Goal: Task Accomplishment & Management: Manage account settings

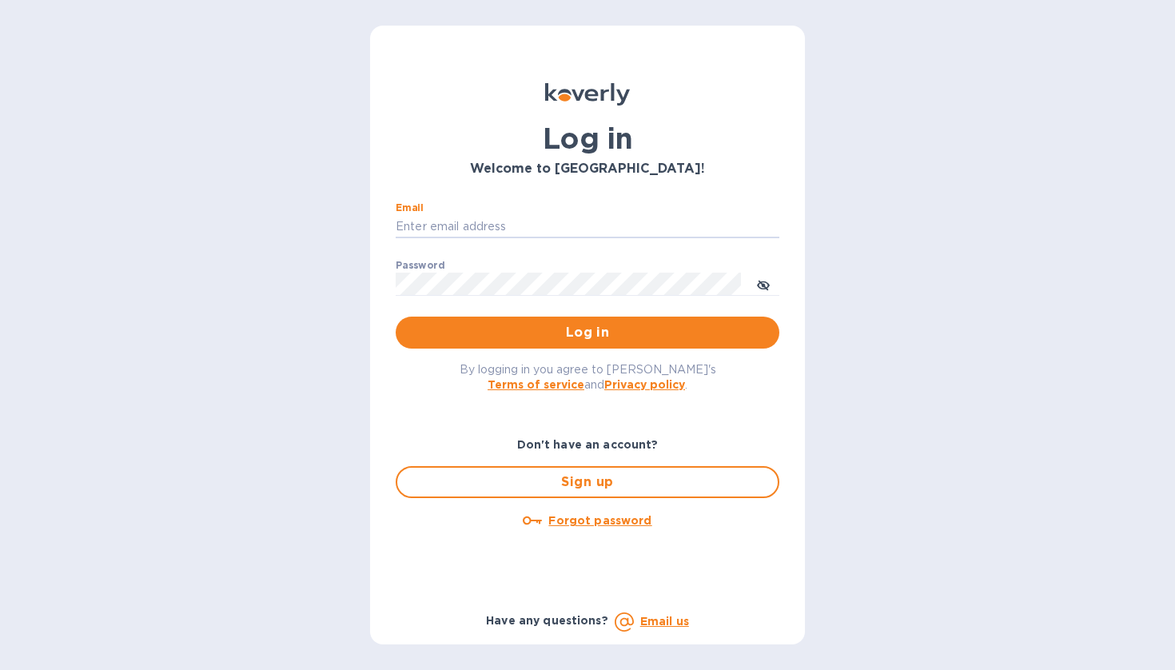
type input "[EMAIL_ADDRESS][DOMAIN_NAME]"
click at [588, 332] on button "Log in" at bounding box center [588, 333] width 384 height 32
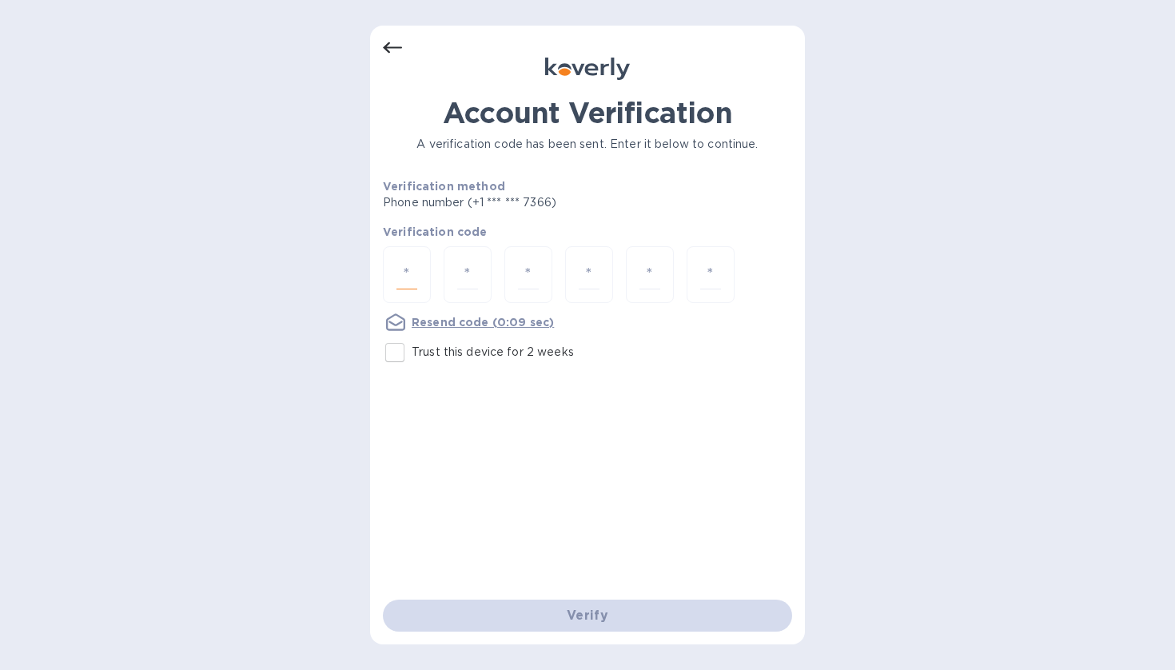
click at [409, 272] on input "number" at bounding box center [406, 275] width 21 height 30
type input "6"
type input "1"
type input "6"
type input "3"
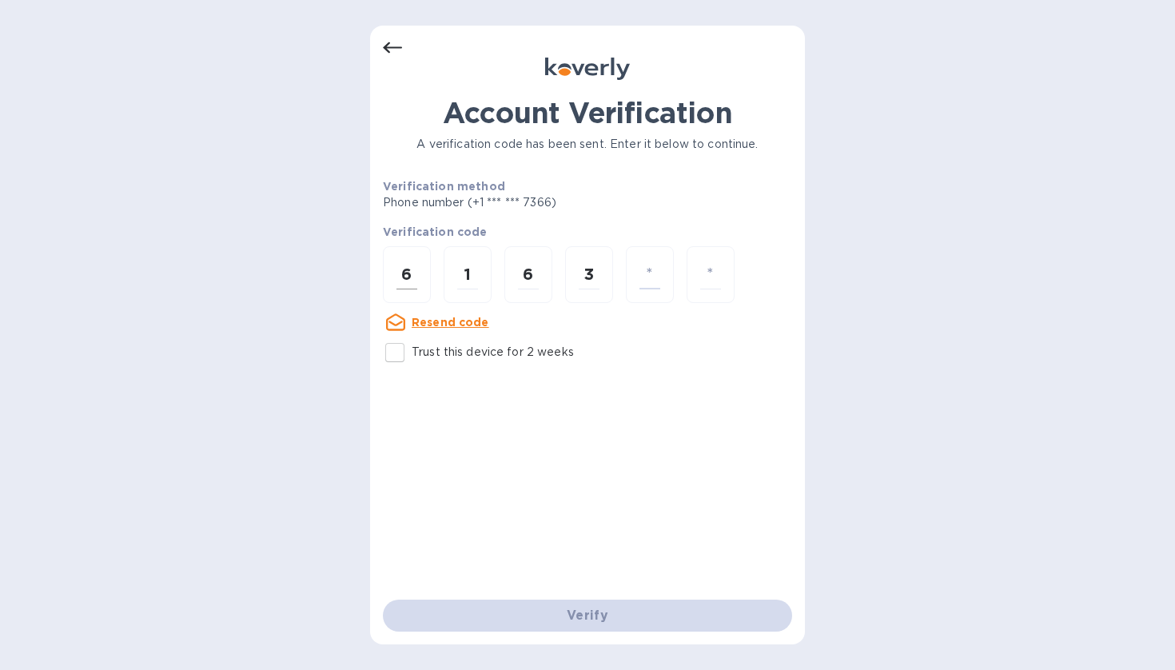
type input "0"
type input "1"
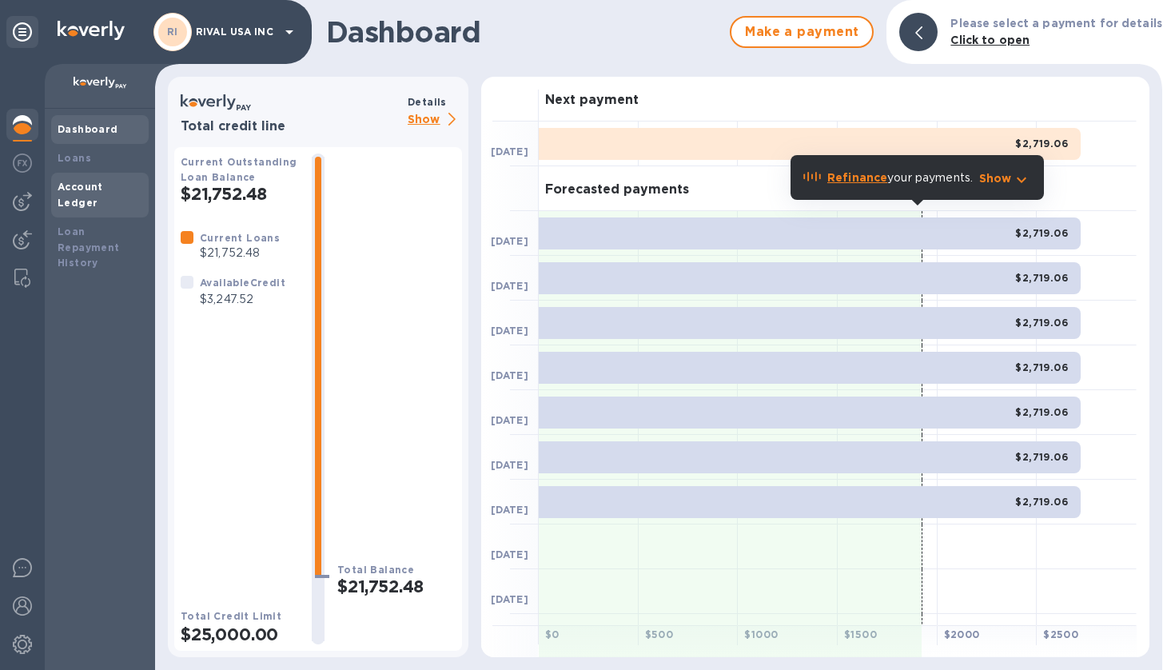
click at [82, 189] on b "Account Ledger" at bounding box center [81, 195] width 46 height 28
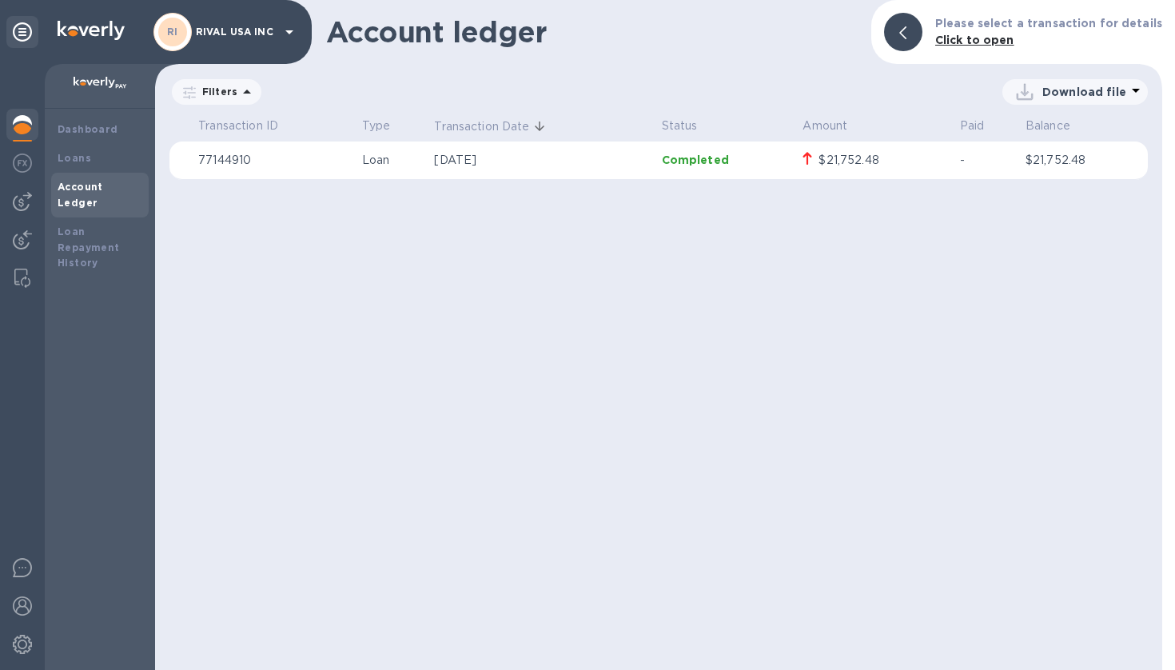
click at [846, 164] on div "$21,752.48" at bounding box center [849, 160] width 60 height 17
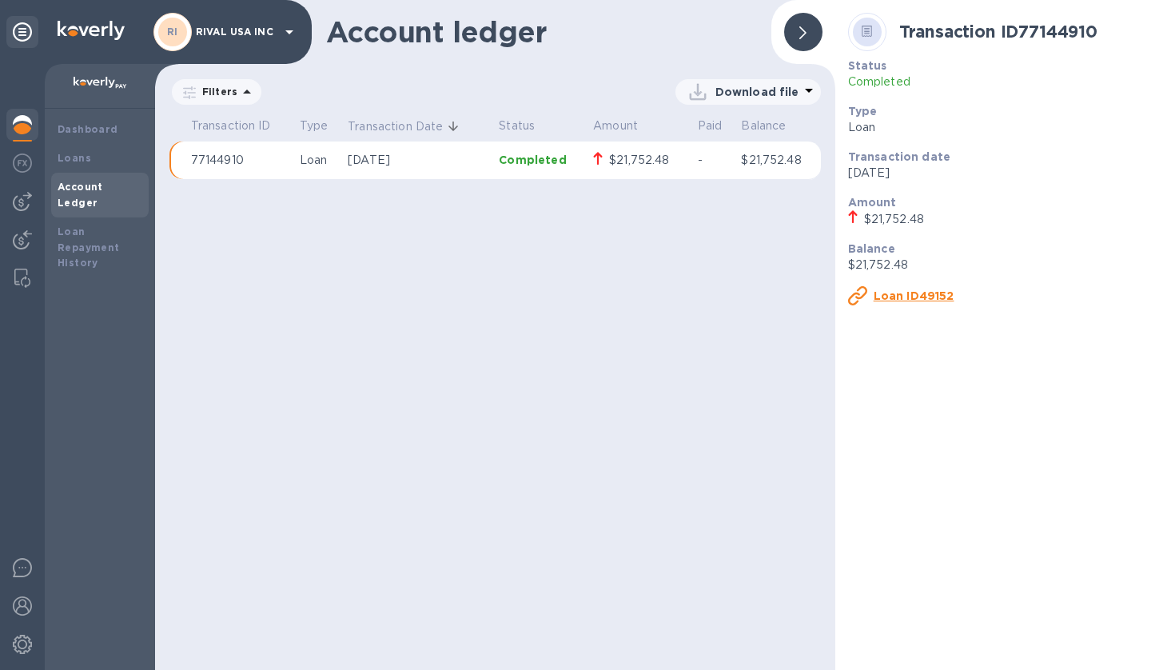
click at [864, 82] on p "Completed" at bounding box center [1005, 82] width 314 height 17
click at [905, 289] on u "Loan ID49152" at bounding box center [914, 295] width 81 height 13
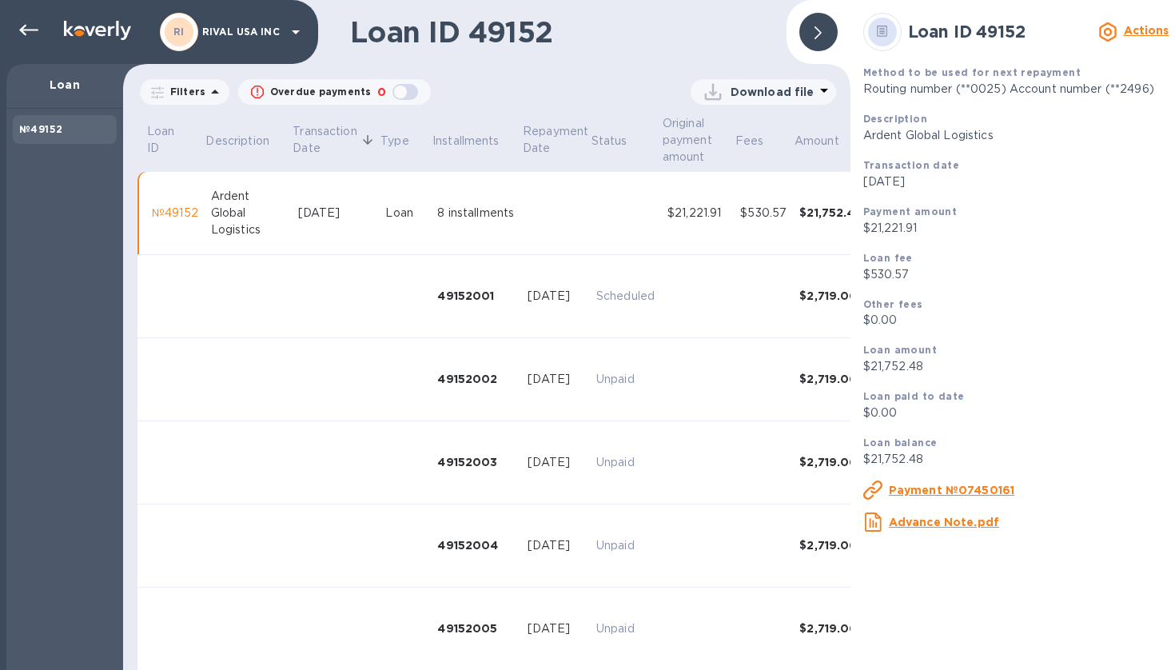
click at [1141, 30] on b "Actions" at bounding box center [1147, 30] width 46 height 13
click at [1058, 103] on b "Change payment method" at bounding box center [1066, 97] width 153 height 13
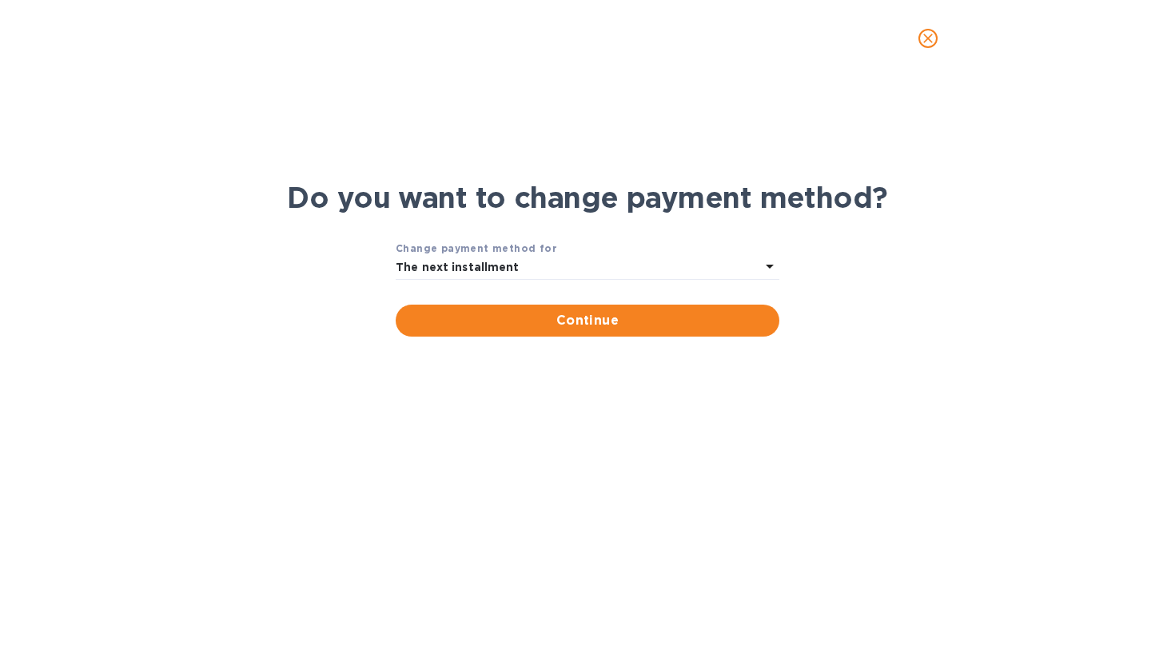
click at [652, 253] on div "Change payment method for" at bounding box center [588, 248] width 384 height 17
click at [655, 266] on div "The next installment" at bounding box center [578, 268] width 365 height 22
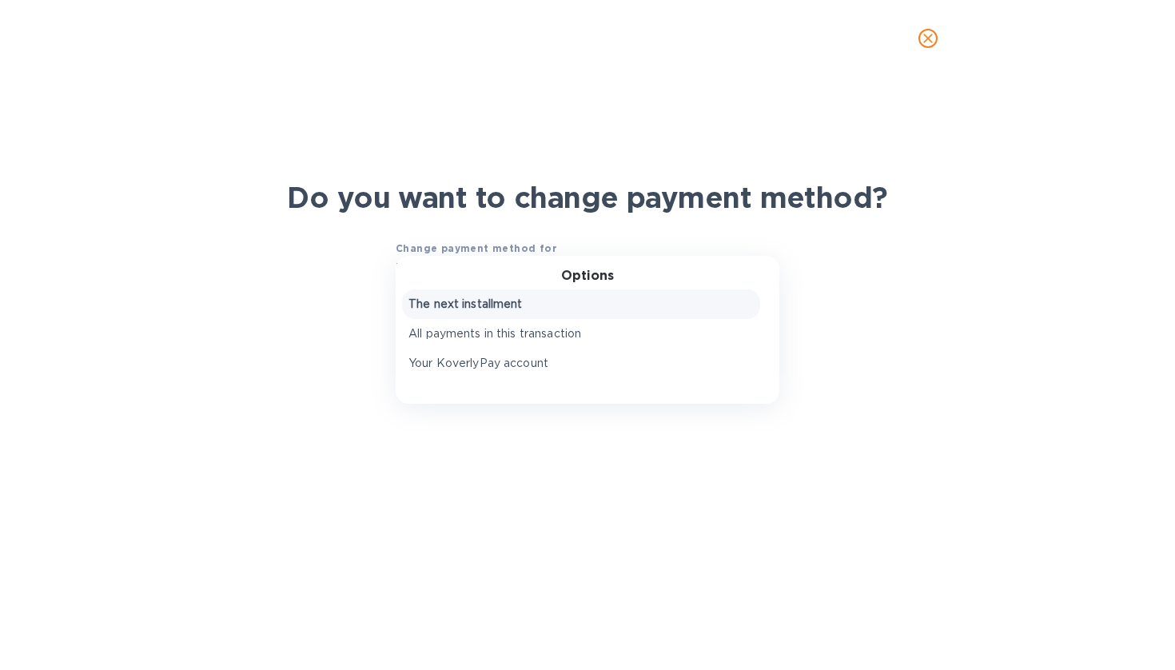
click at [1046, 118] on div "Do you want to change payment method? Change payment method for The next instal…" at bounding box center [587, 373] width 1175 height 593
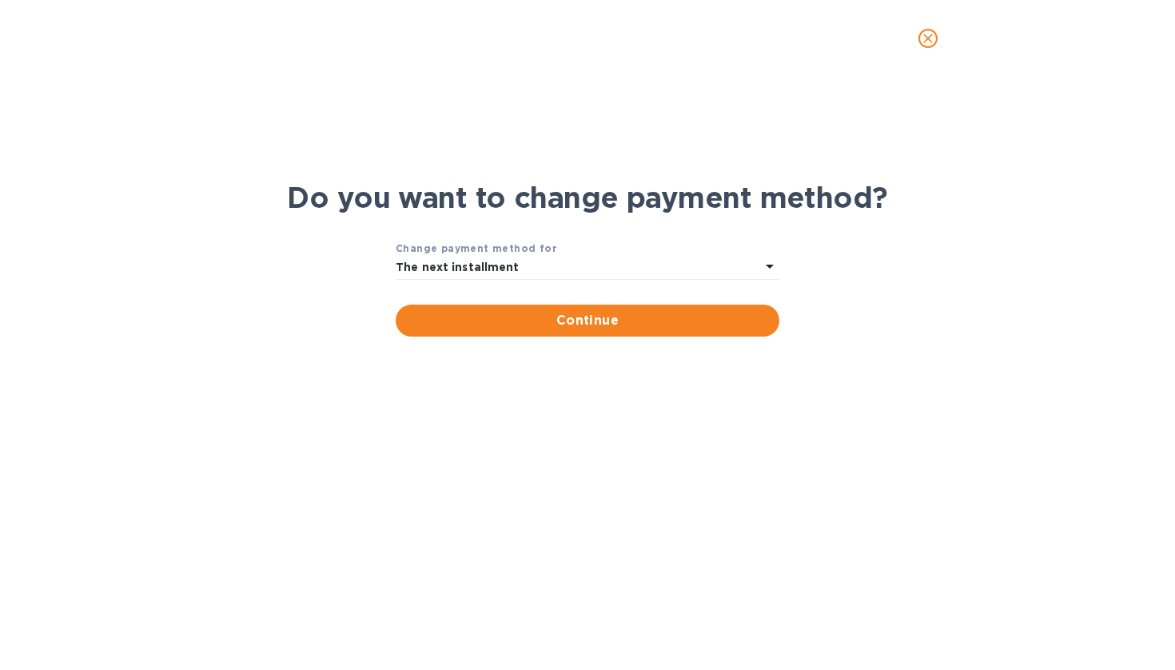
click at [925, 38] on icon "close" at bounding box center [928, 38] width 16 height 16
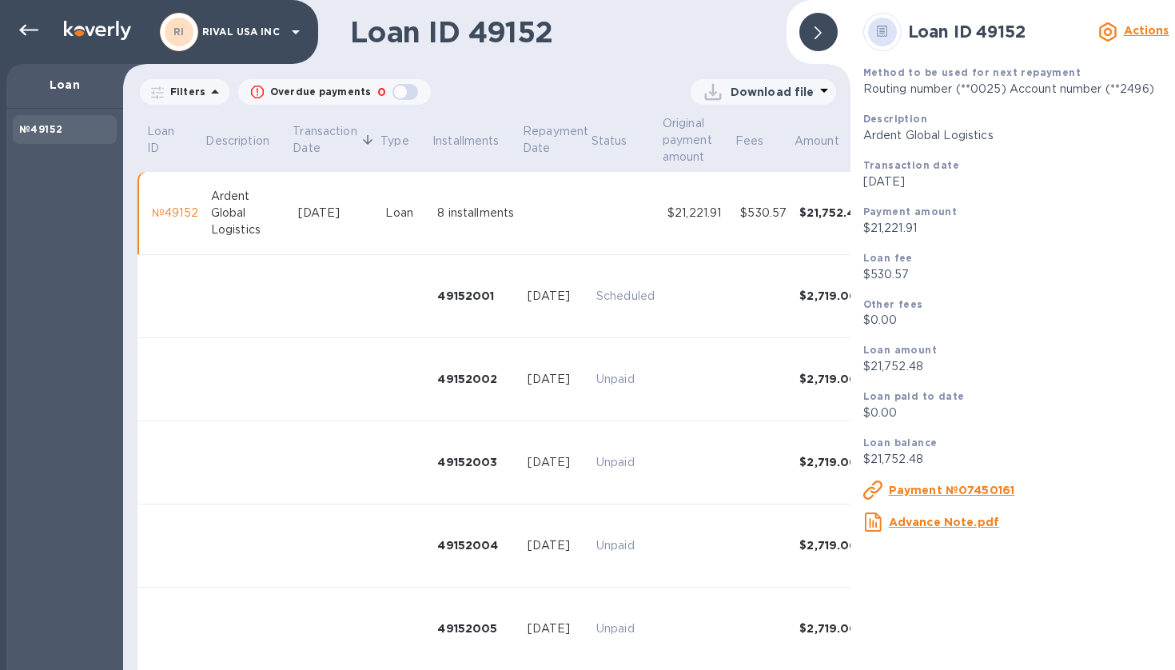
click at [820, 35] on icon at bounding box center [818, 32] width 7 height 13
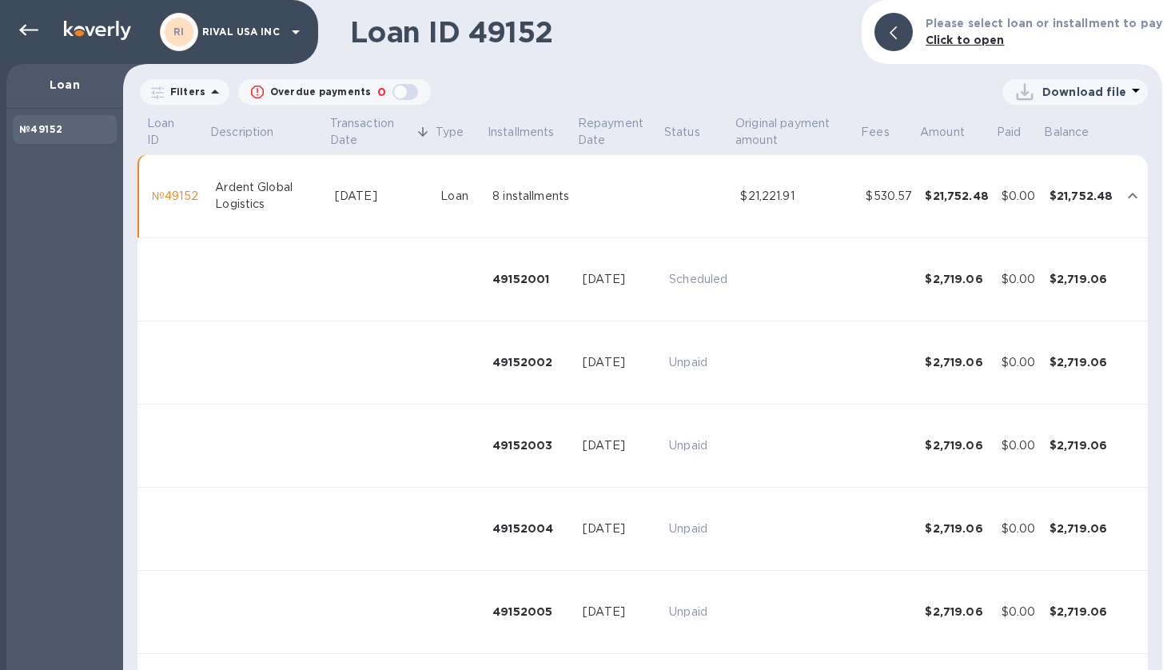
click at [474, 281] on td at bounding box center [460, 279] width 52 height 83
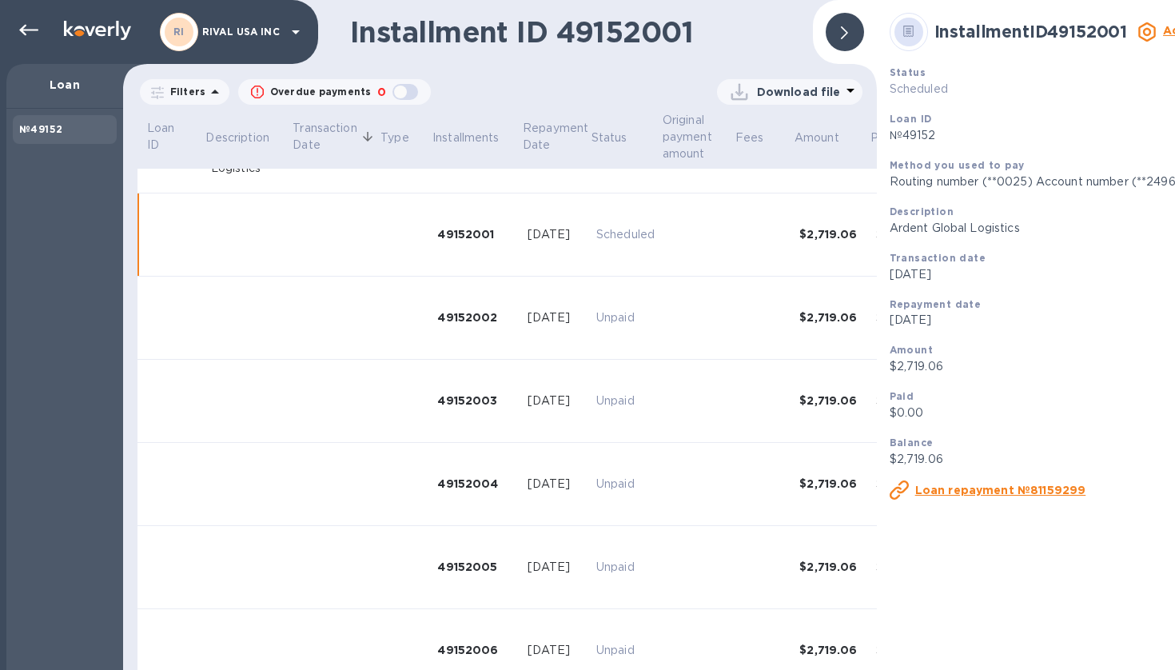
click at [842, 25] on span at bounding box center [844, 32] width 7 height 15
